Goal: Task Accomplishment & Management: Manage account settings

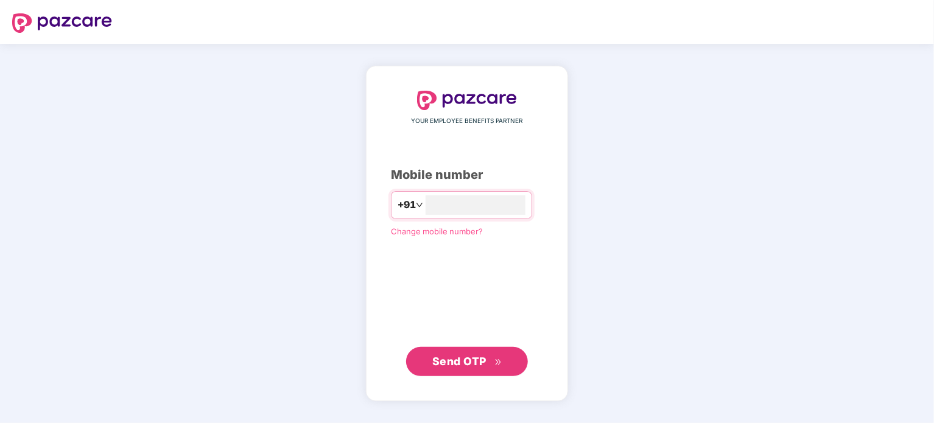
type input "**********"
click at [475, 352] on button "Send OTP" at bounding box center [467, 361] width 122 height 29
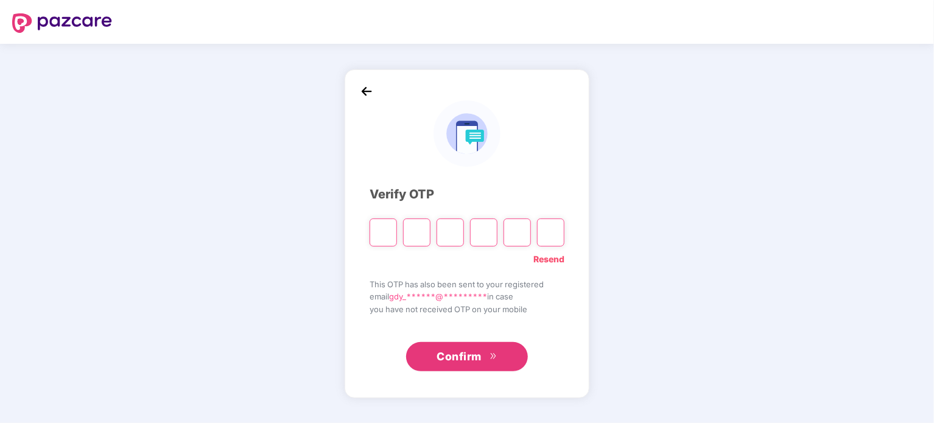
type input "*"
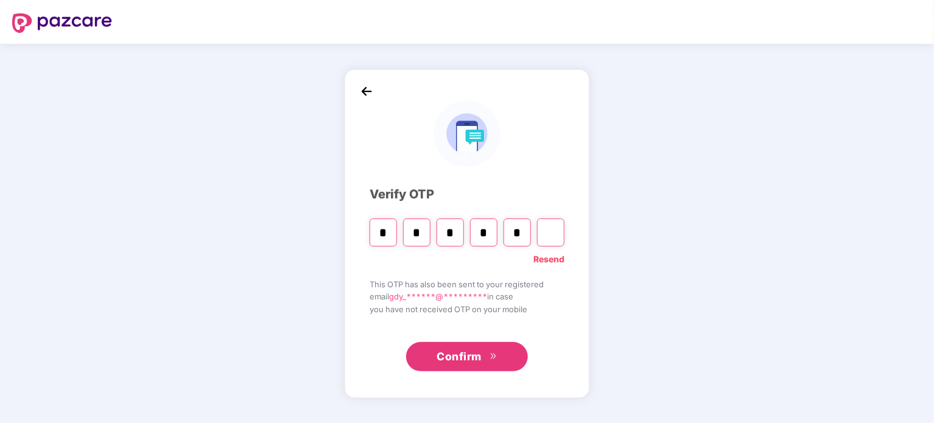
type input "*"
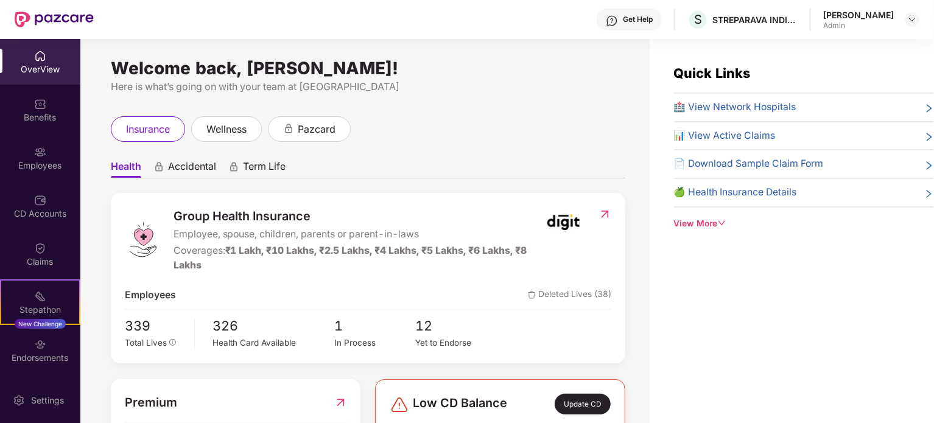
click at [894, 16] on div "[PERSON_NAME]" at bounding box center [871, 19] width 96 height 21
click at [911, 18] on img at bounding box center [912, 20] width 10 height 10
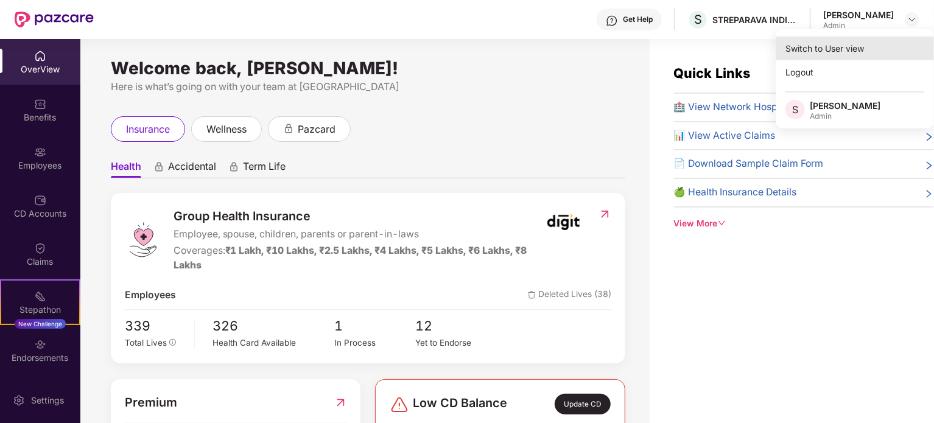
click at [843, 47] on div "Switch to User view" at bounding box center [854, 49] width 158 height 24
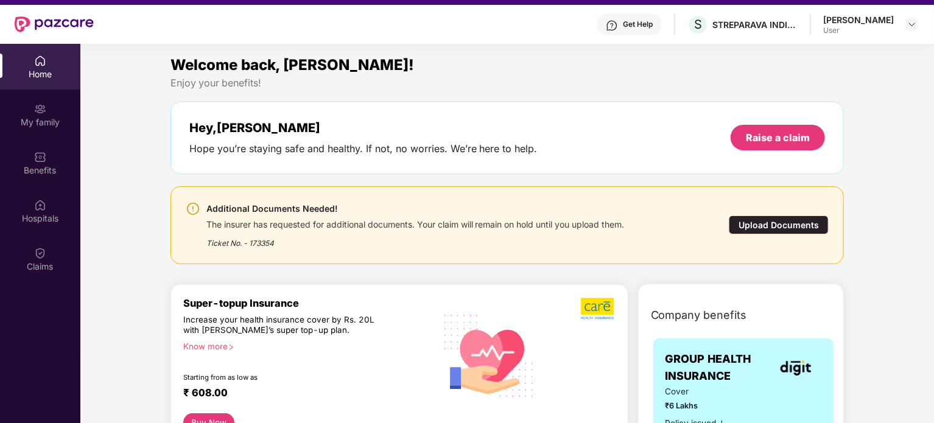
scroll to position [68, 0]
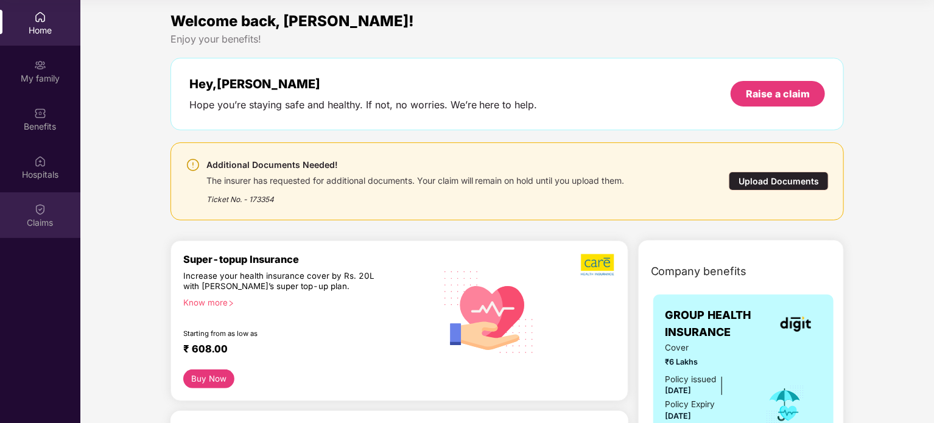
click at [52, 214] on div "Claims" at bounding box center [40, 215] width 80 height 46
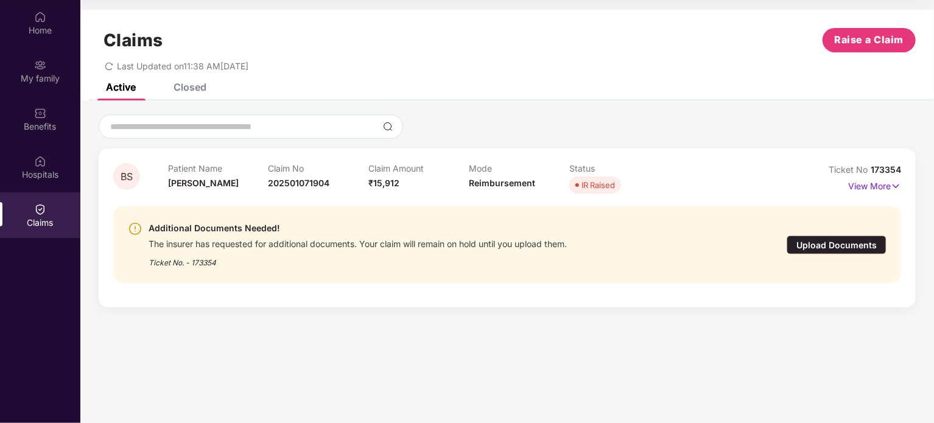
click at [819, 245] on div "Upload Documents" at bounding box center [836, 245] width 100 height 19
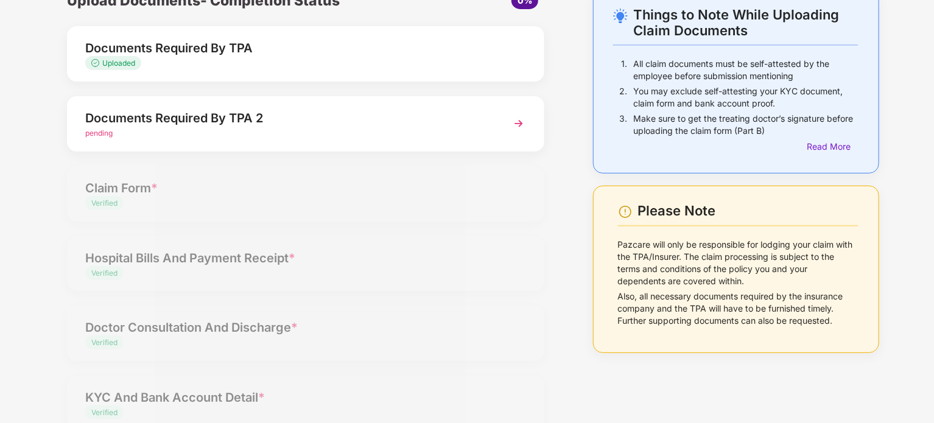
scroll to position [97, 0]
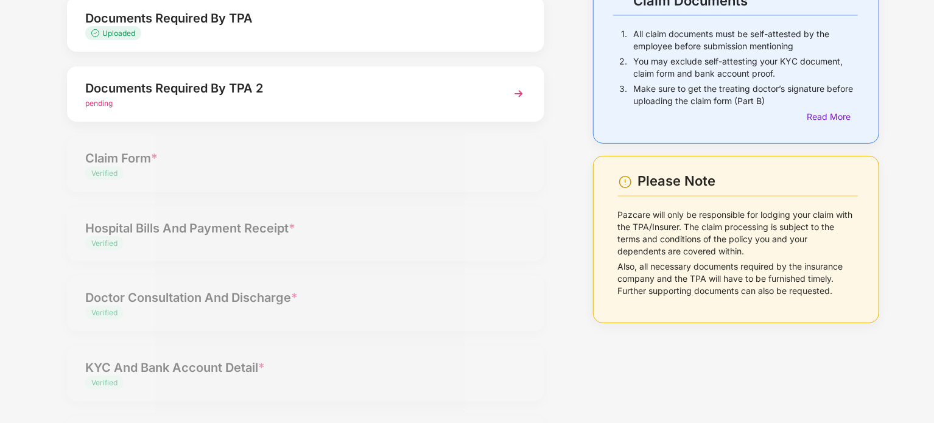
click at [492, 103] on div "Documents Required By TPA 2 pending" at bounding box center [305, 93] width 477 height 55
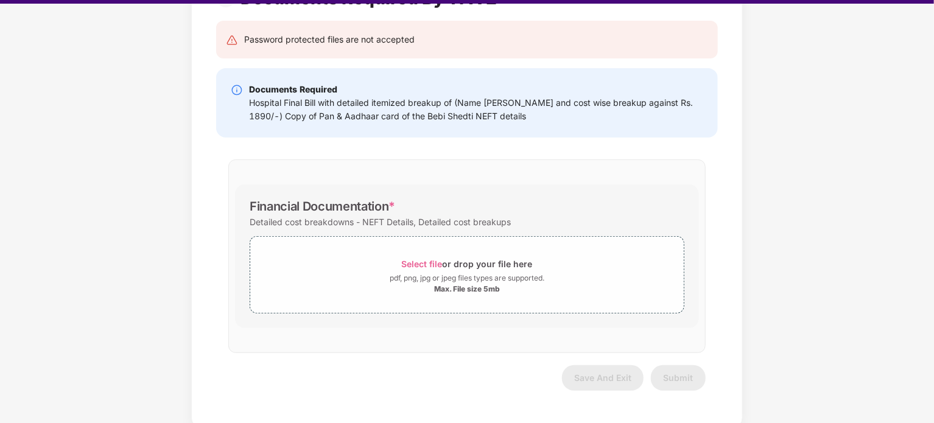
scroll to position [29, 0]
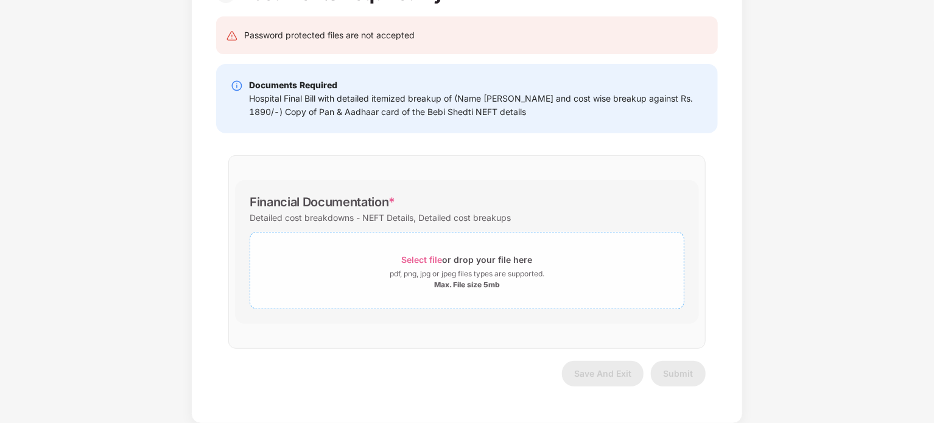
click at [538, 278] on div "pdf, png, jpg or jpeg files types are supported." at bounding box center [467, 274] width 155 height 12
click at [483, 251] on div "Select file or drop your file here" at bounding box center [467, 259] width 131 height 16
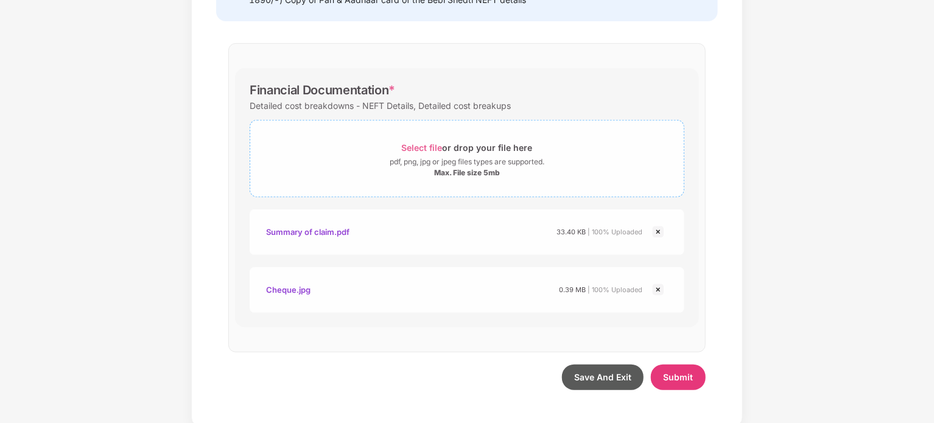
scroll to position [229, 0]
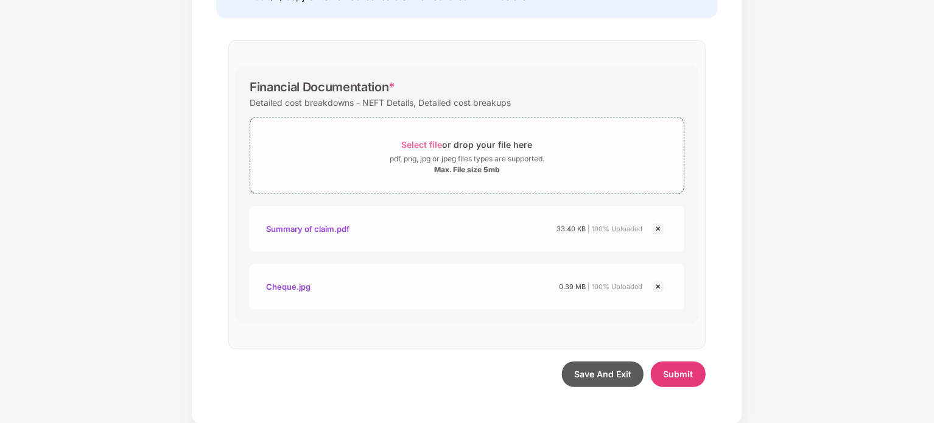
click at [297, 284] on div "Cheque.jpg" at bounding box center [288, 286] width 44 height 21
click at [679, 369] on span "Submit" at bounding box center [678, 374] width 30 height 10
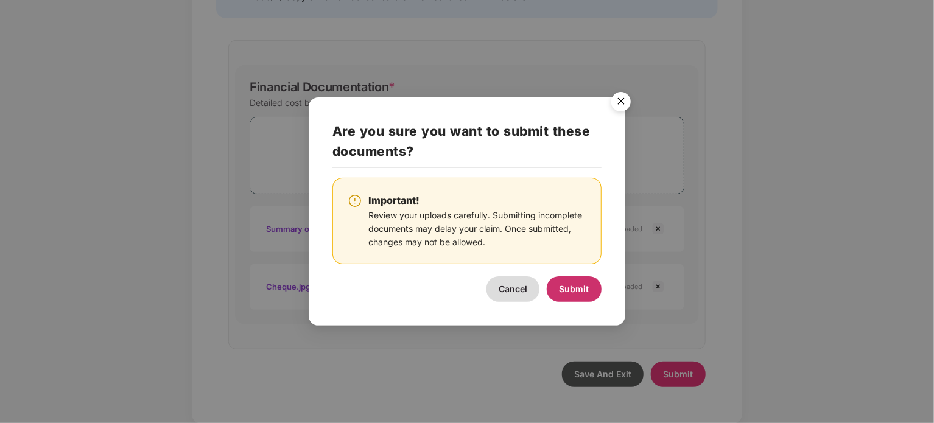
click at [576, 287] on span "Submit" at bounding box center [574, 289] width 30 height 10
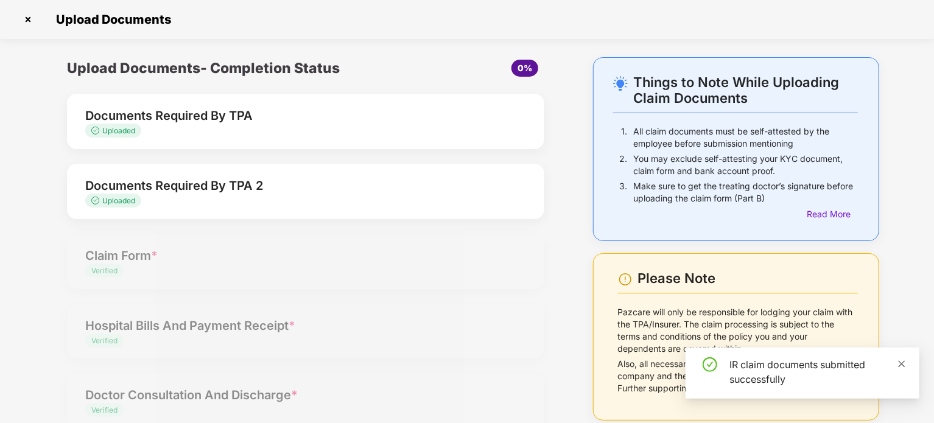
click at [903, 362] on icon "close" at bounding box center [901, 364] width 9 height 9
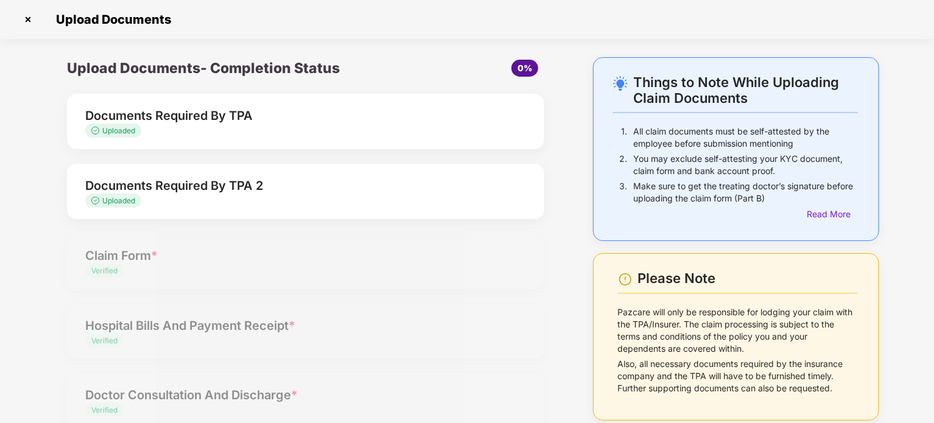
click at [930, 231] on div "Things to Note While Uploading Claim Documents 1. All claim documents must be s…" at bounding box center [467, 320] width 934 height 526
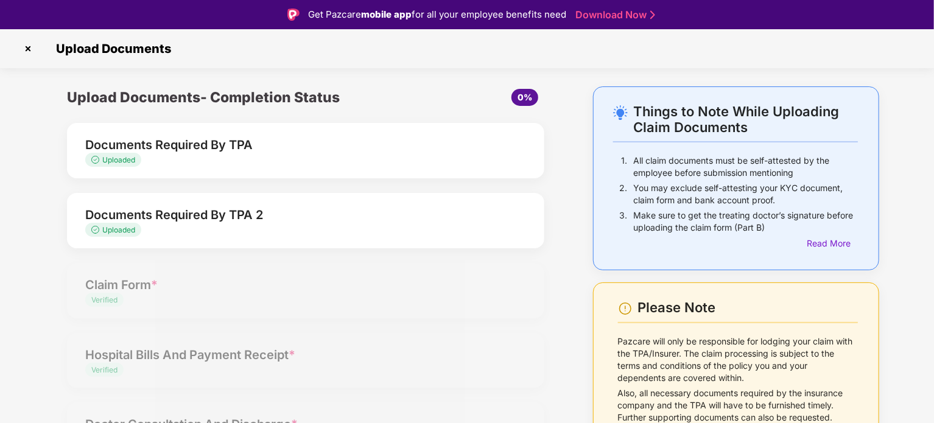
click at [523, 99] on span "0%" at bounding box center [524, 97] width 15 height 10
click at [288, 143] on div "Documents Required By TPA" at bounding box center [287, 144] width 404 height 19
click at [275, 106] on div "Upload Documents- Completion Status" at bounding box center [226, 97] width 318 height 22
click at [28, 46] on img at bounding box center [27, 48] width 19 height 19
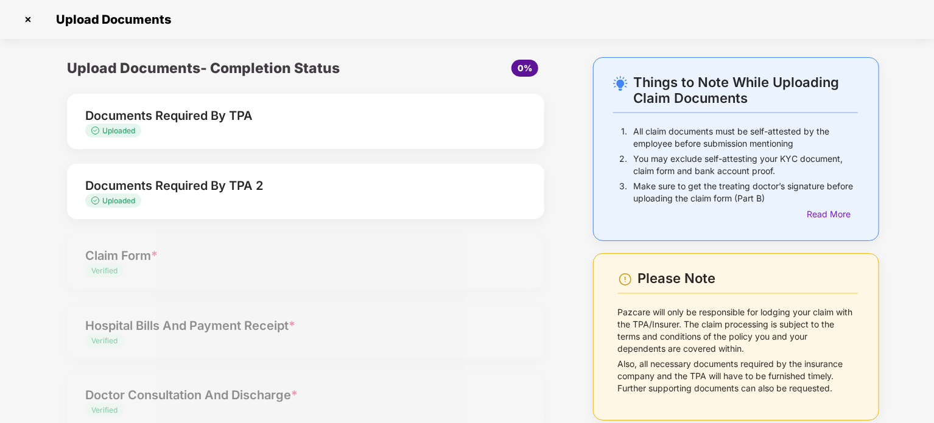
click at [28, 21] on img at bounding box center [27, 19] width 19 height 19
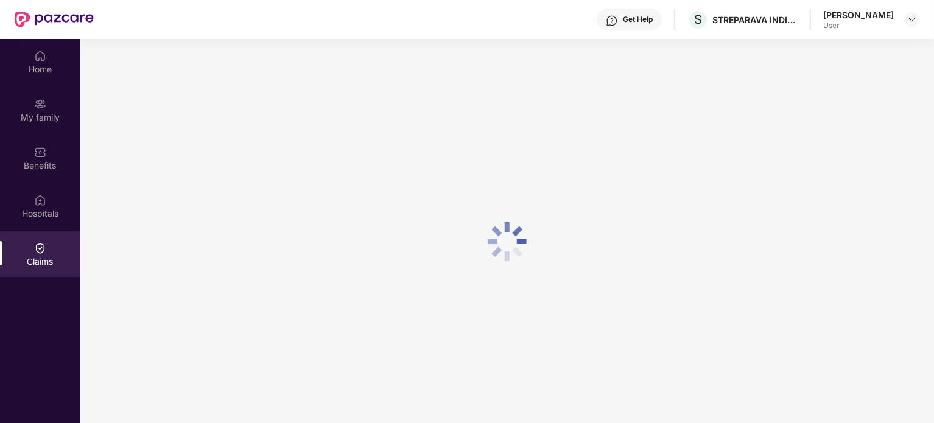
scroll to position [68, 0]
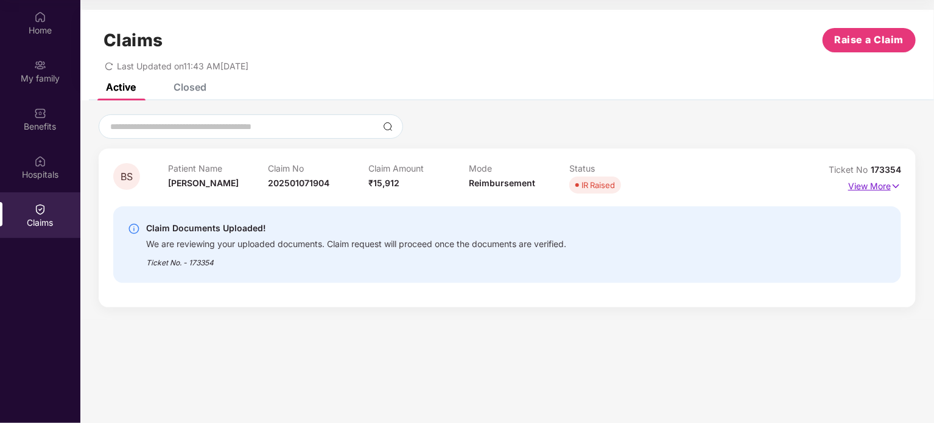
click at [877, 186] on p "View More" at bounding box center [874, 185] width 53 height 16
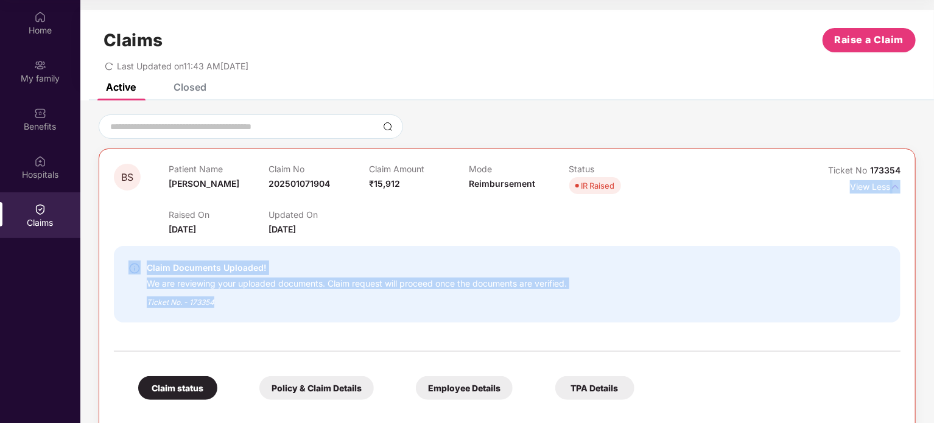
drag, startPoint x: 930, startPoint y: 165, endPoint x: 932, endPoint y: 299, distance: 134.5
click at [711, 321] on div "Claim Documents Uploaded! We are reviewing your uploaded documents. Claim reque…" at bounding box center [507, 284] width 786 height 77
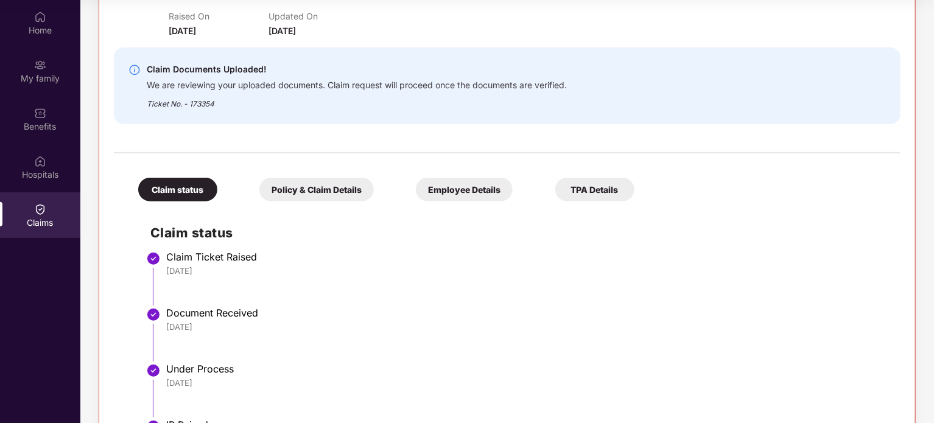
scroll to position [172, 0]
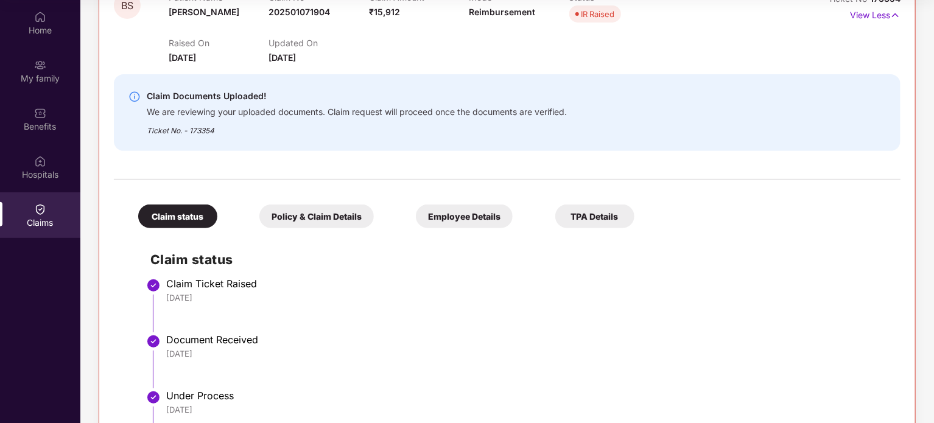
click at [326, 212] on div "Policy & Claim Details" at bounding box center [316, 217] width 114 height 24
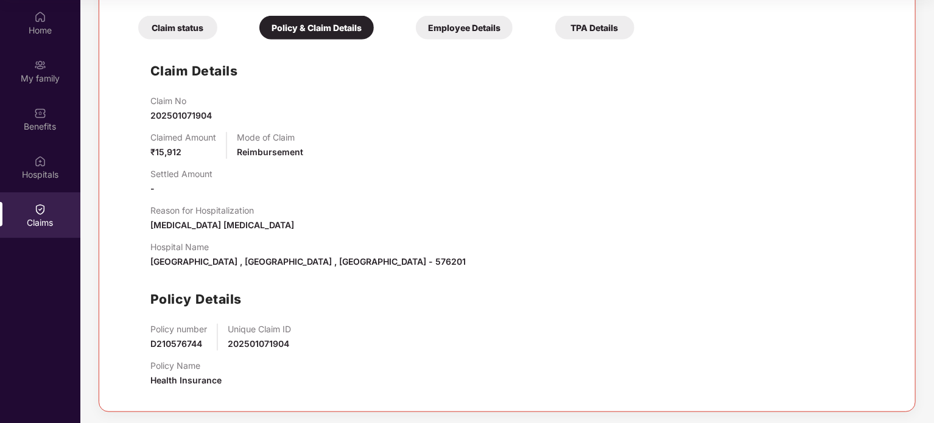
scroll to position [361, 0]
click at [467, 34] on div "Employee Details" at bounding box center [464, 27] width 97 height 24
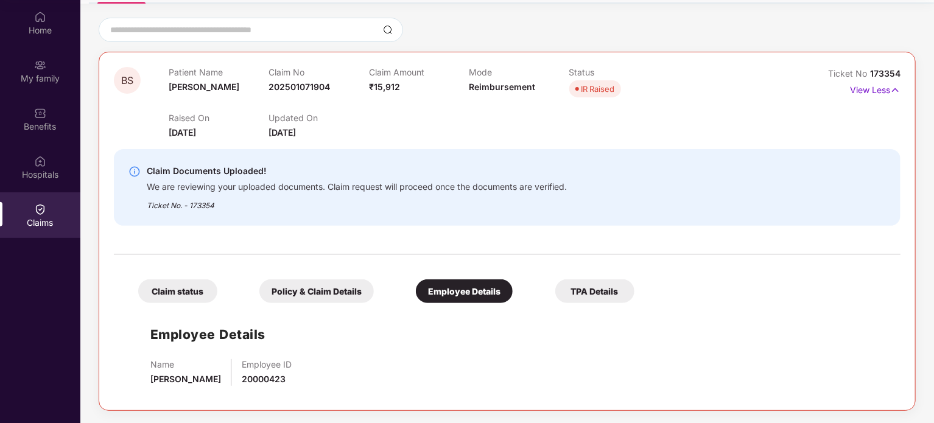
scroll to position [96, 0]
click at [626, 293] on div "TPA Details" at bounding box center [594, 292] width 79 height 24
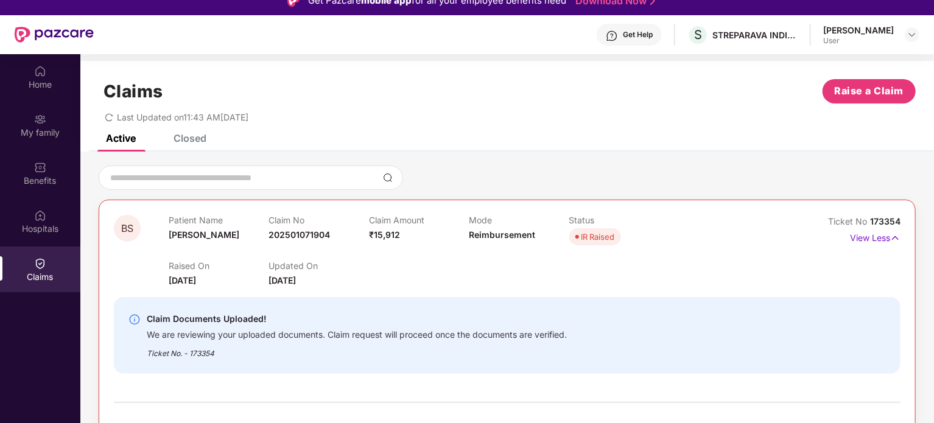
scroll to position [0, 0]
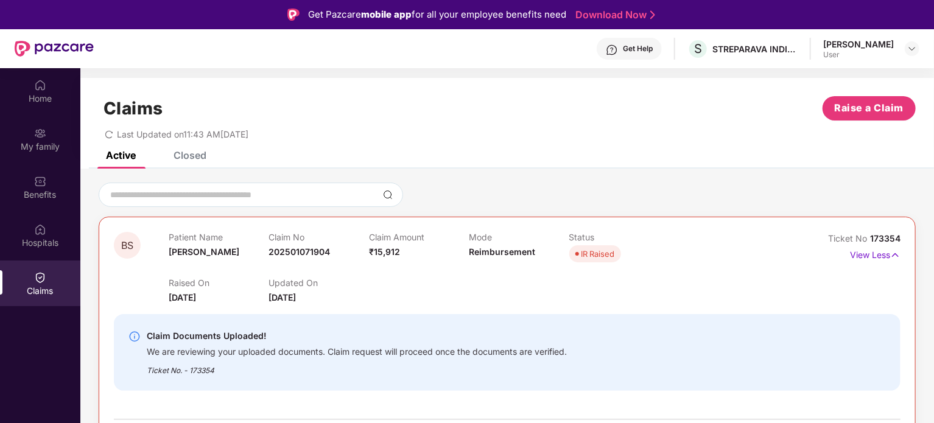
click at [898, 37] on div "Get Help S STREPARAVA INDIA PRIVATE LIMITED [PERSON_NAME] User" at bounding box center [506, 48] width 825 height 39
click at [913, 48] on img at bounding box center [912, 49] width 10 height 10
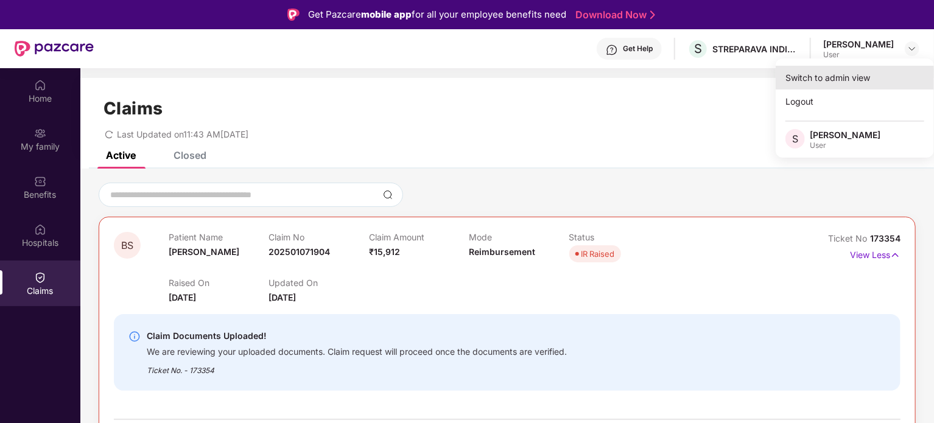
click at [834, 76] on div "Switch to admin view" at bounding box center [854, 78] width 158 height 24
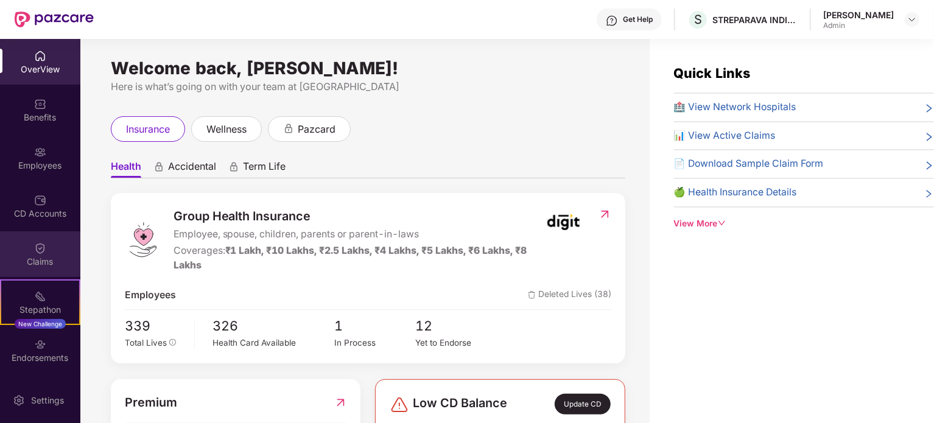
click at [44, 253] on div "Claims" at bounding box center [40, 254] width 80 height 46
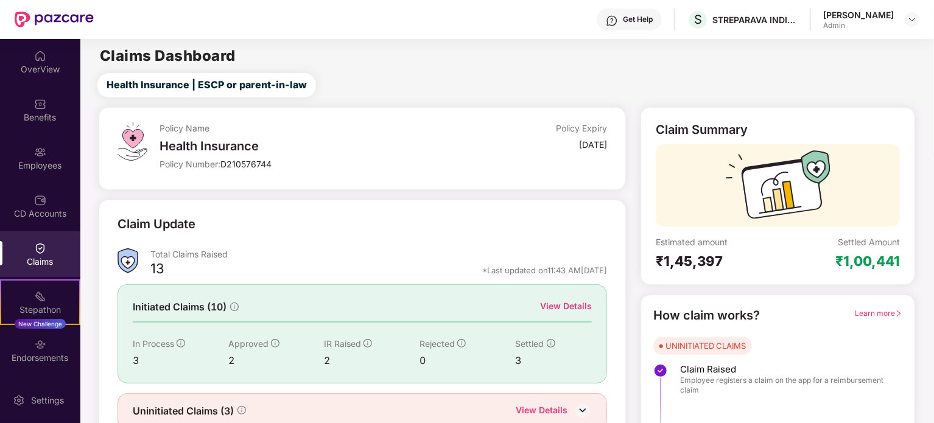
scroll to position [24, 0]
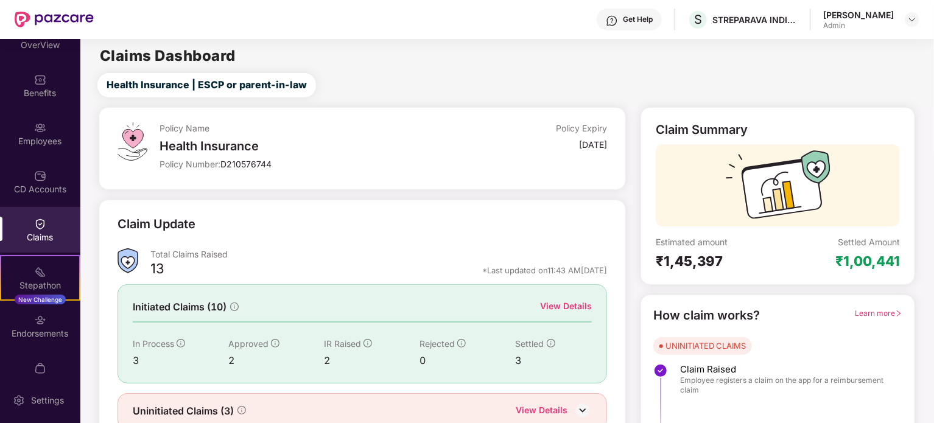
click at [431, 162] on div "Policy Number: D210576744" at bounding box center [308, 164] width 298 height 12
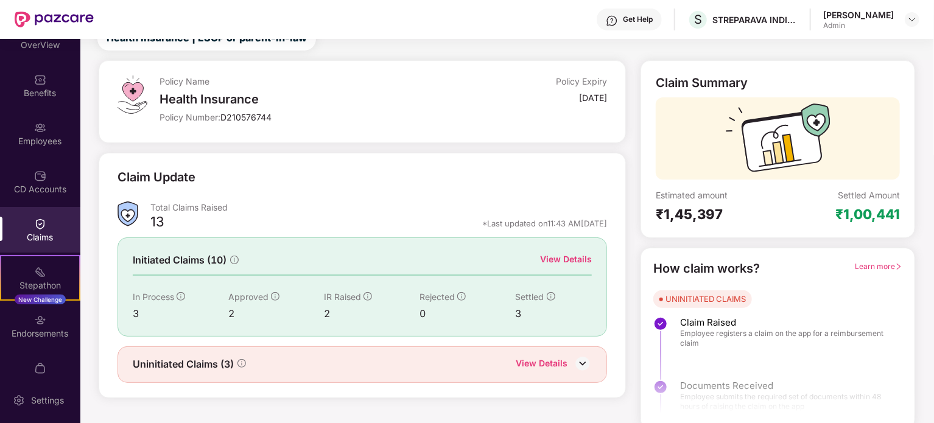
scroll to position [53, 0]
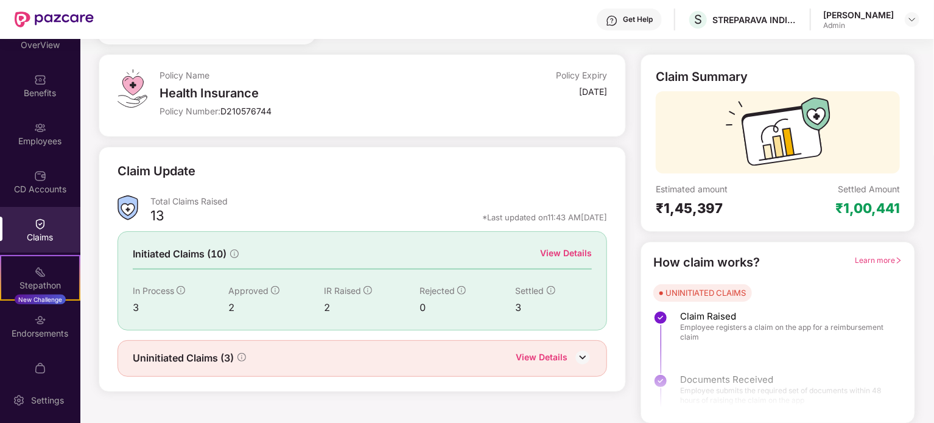
click at [579, 361] on img at bounding box center [582, 357] width 18 height 18
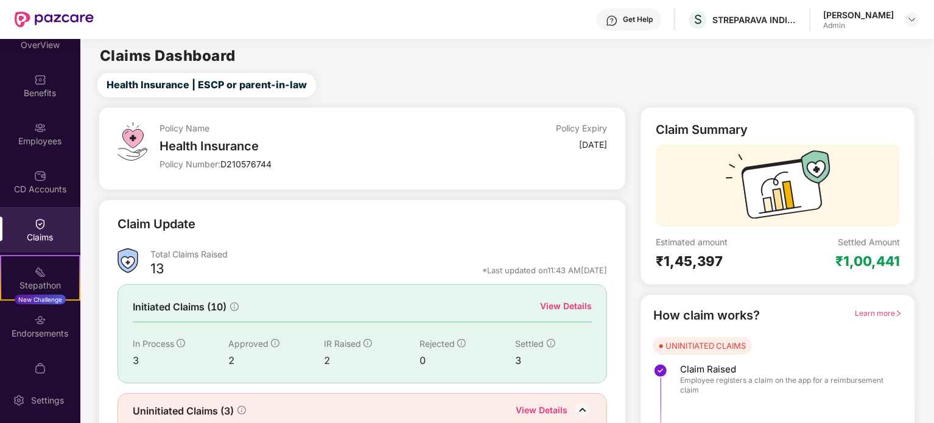
scroll to position [24, 0]
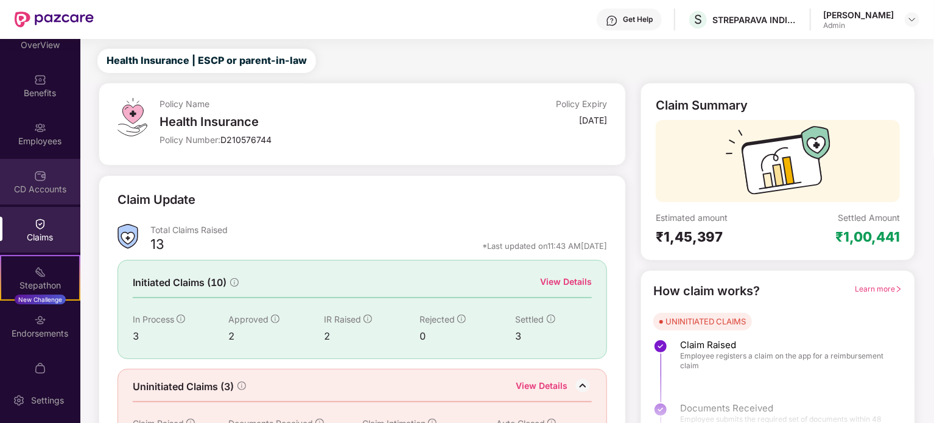
click at [43, 183] on div "CD Accounts" at bounding box center [40, 189] width 80 height 12
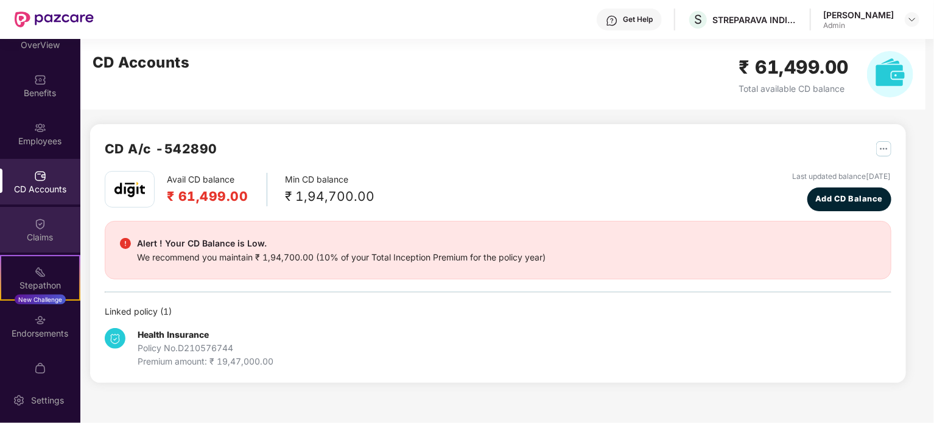
click at [40, 237] on div "Claims" at bounding box center [40, 237] width 80 height 12
click at [50, 222] on div "Claims" at bounding box center [40, 230] width 80 height 46
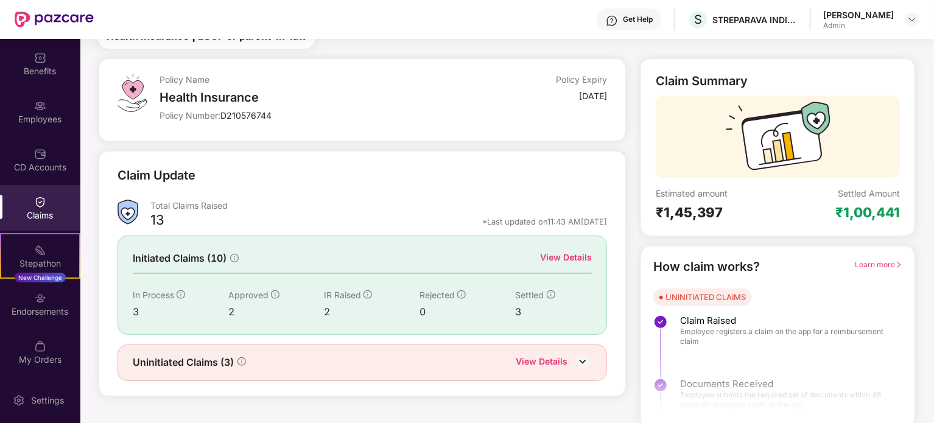
scroll to position [53, 0]
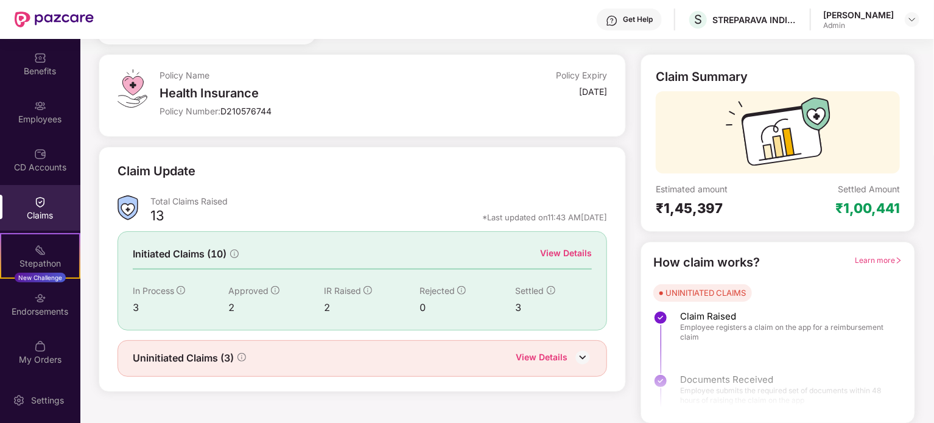
click at [567, 252] on div "View Details" at bounding box center [566, 253] width 52 height 13
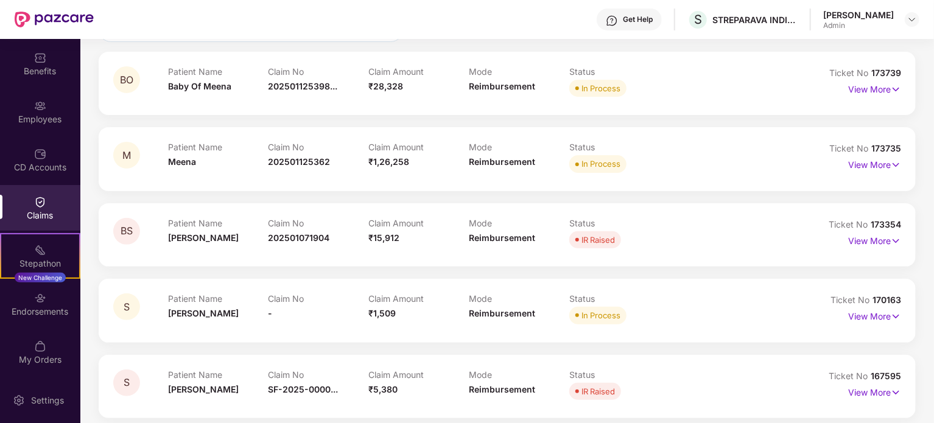
scroll to position [133, 0]
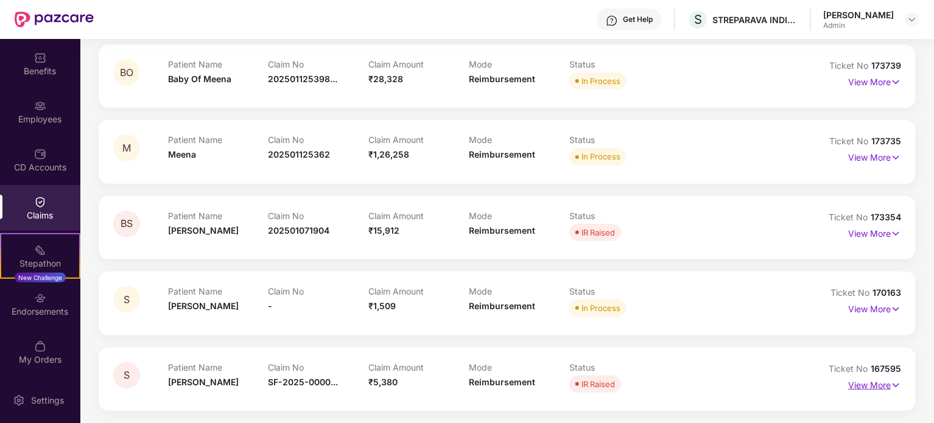
click at [857, 388] on p "View More" at bounding box center [874, 384] width 53 height 16
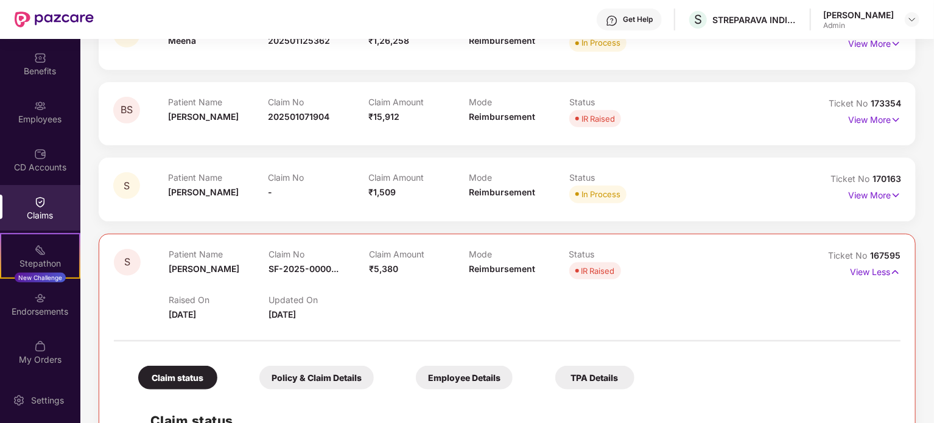
scroll to position [245, 0]
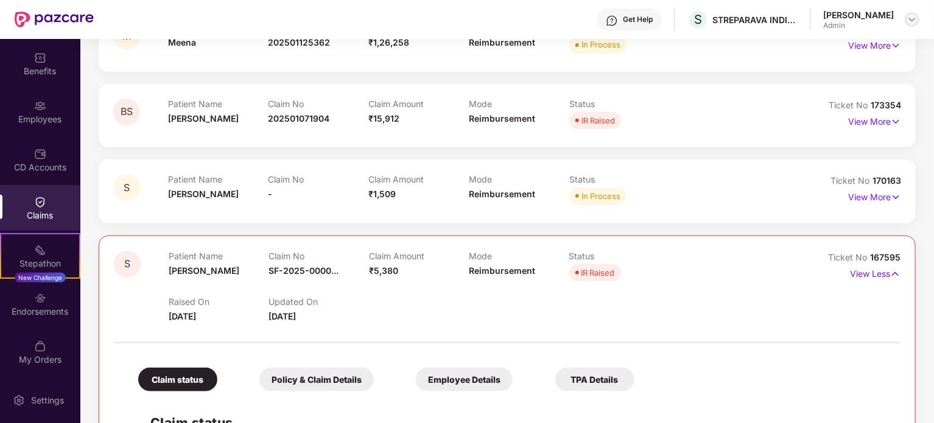
click at [917, 16] on div at bounding box center [912, 19] width 15 height 15
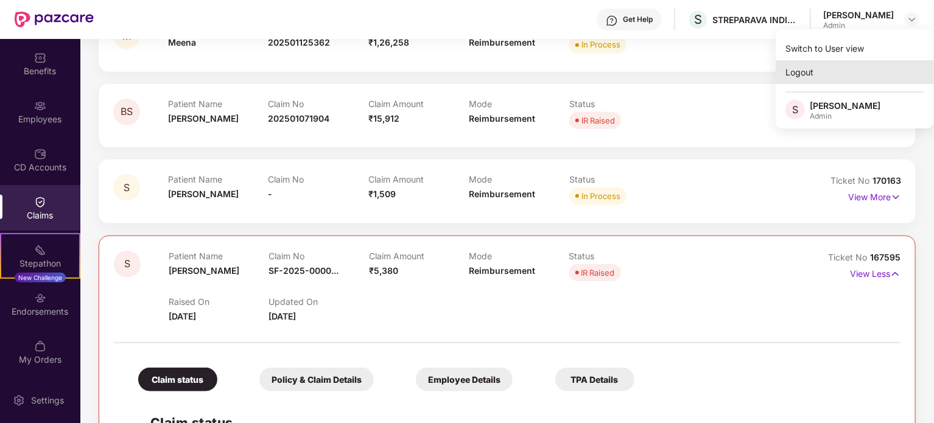
click at [833, 69] on div "Logout" at bounding box center [854, 72] width 158 height 24
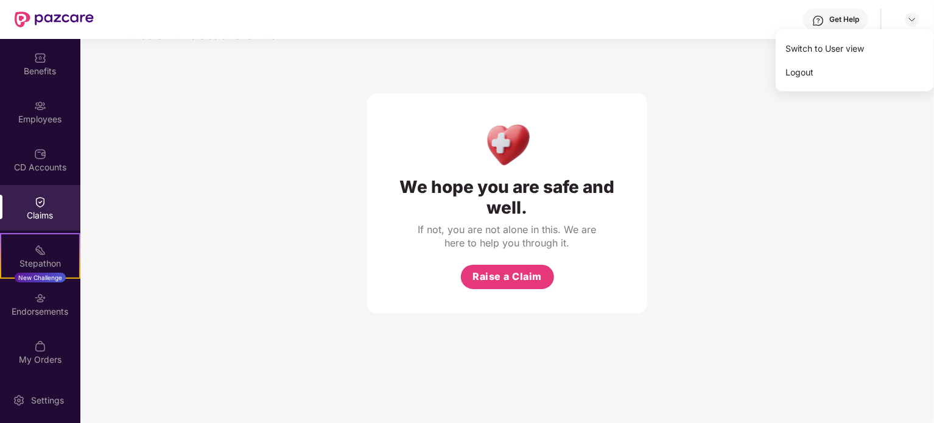
scroll to position [39, 0]
